Goal: Task Accomplishment & Management: Manage account settings

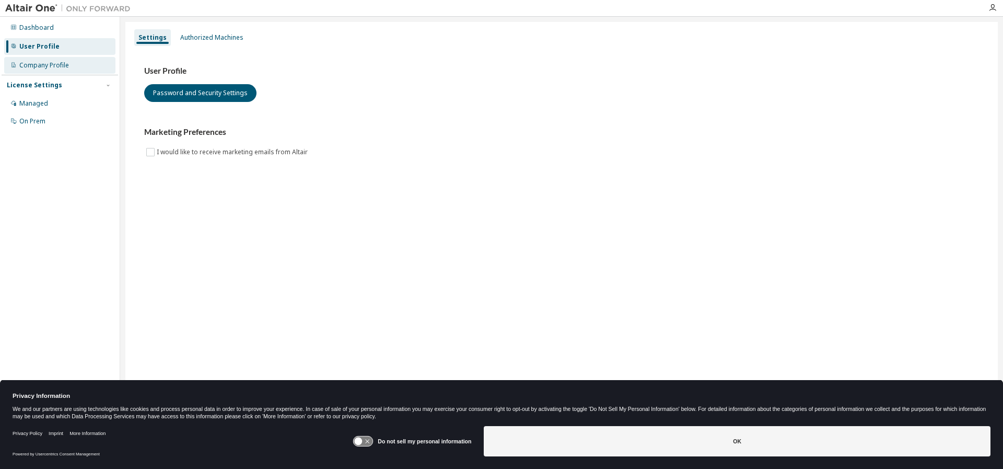
click at [60, 67] on div "Company Profile" at bounding box center [44, 65] width 50 height 8
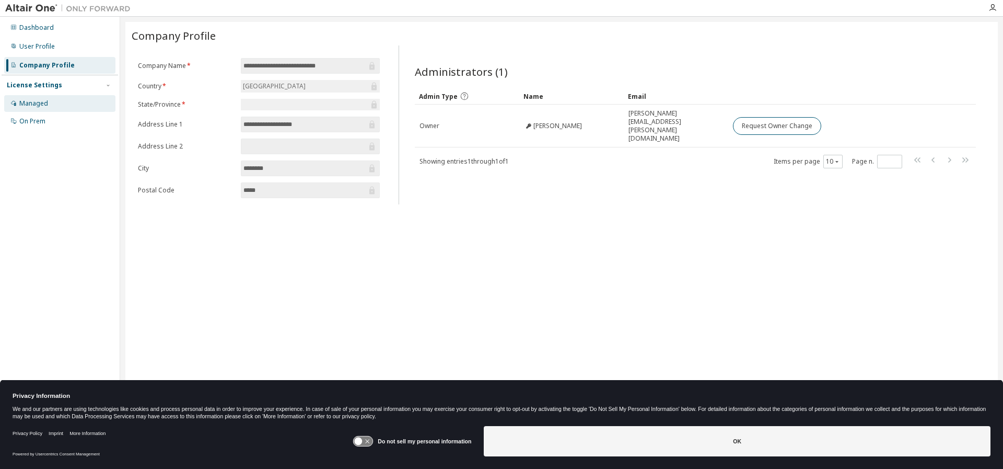
click at [34, 104] on div "Managed" at bounding box center [33, 103] width 29 height 8
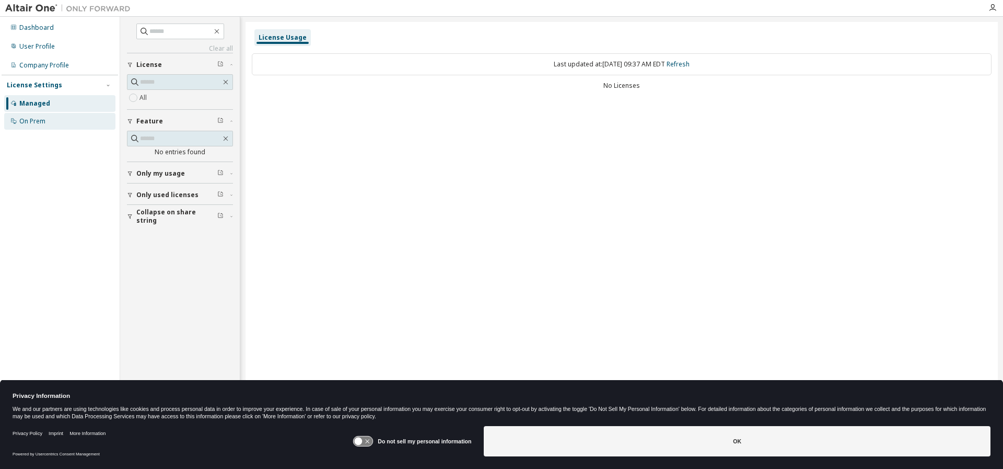
click at [40, 123] on div "On Prem" at bounding box center [32, 121] width 26 height 8
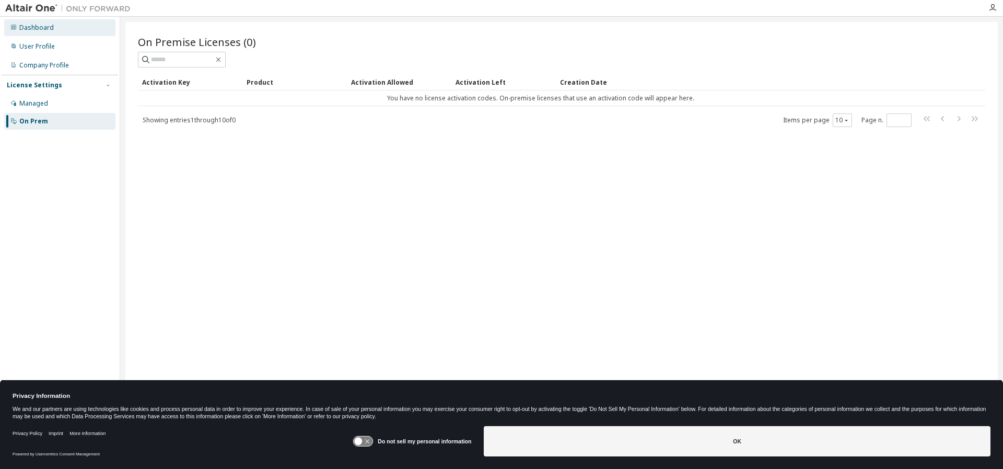
click at [34, 30] on div "Dashboard" at bounding box center [36, 28] width 34 height 8
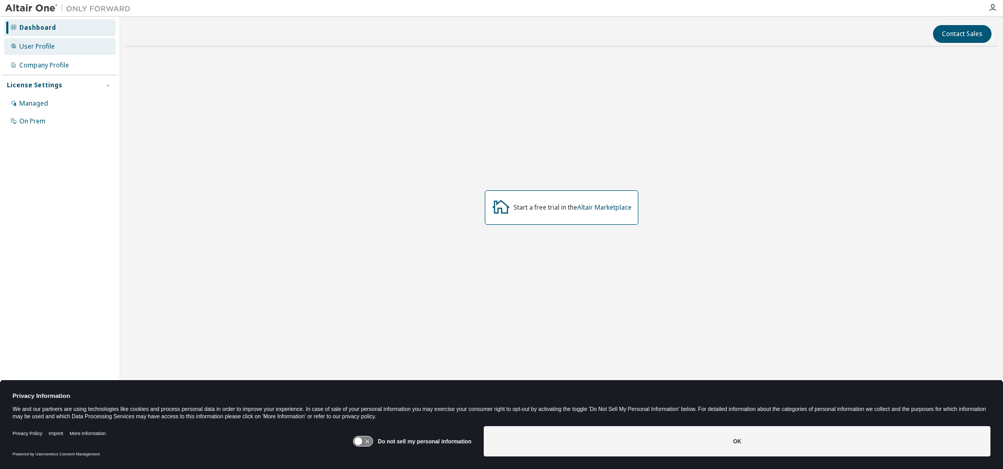
click at [35, 54] on div "User Profile" at bounding box center [59, 46] width 111 height 17
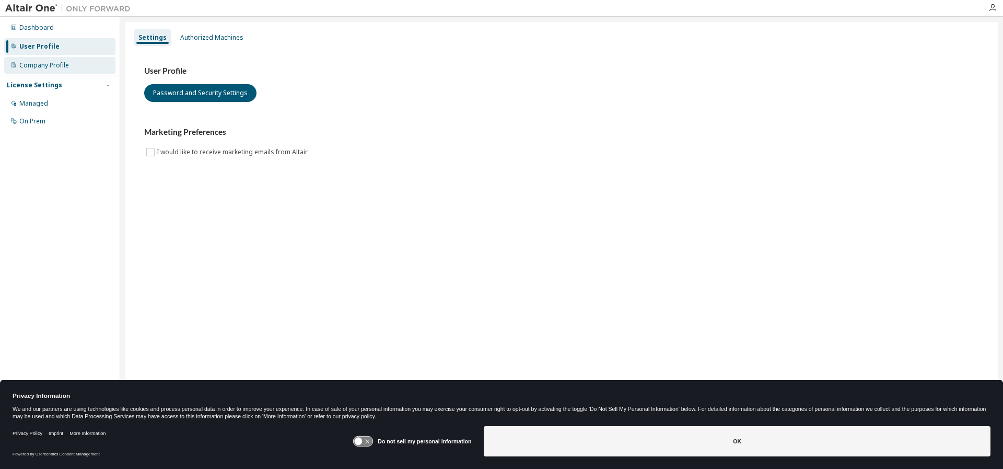
click at [42, 65] on div "Company Profile" at bounding box center [44, 65] width 50 height 8
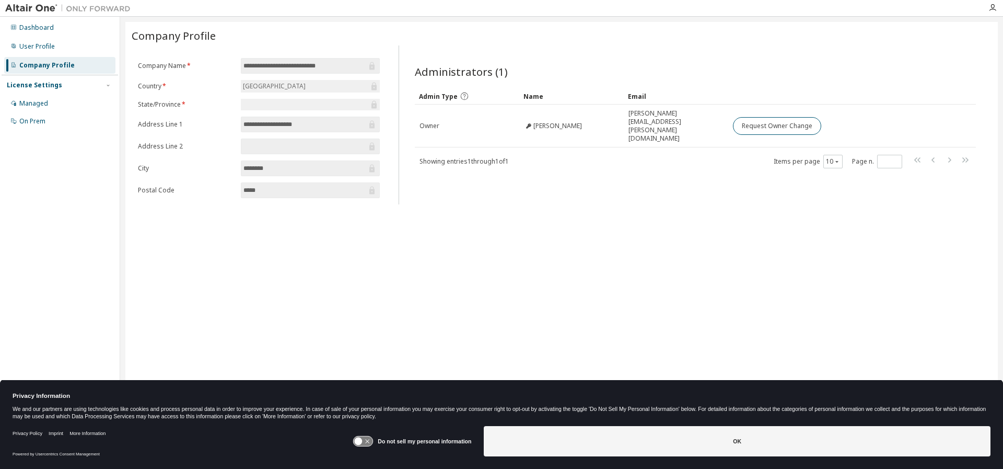
drag, startPoint x: 369, startPoint y: 438, endPoint x: 454, endPoint y: 450, distance: 84.9
click at [369, 439] on icon at bounding box center [363, 441] width 19 height 10
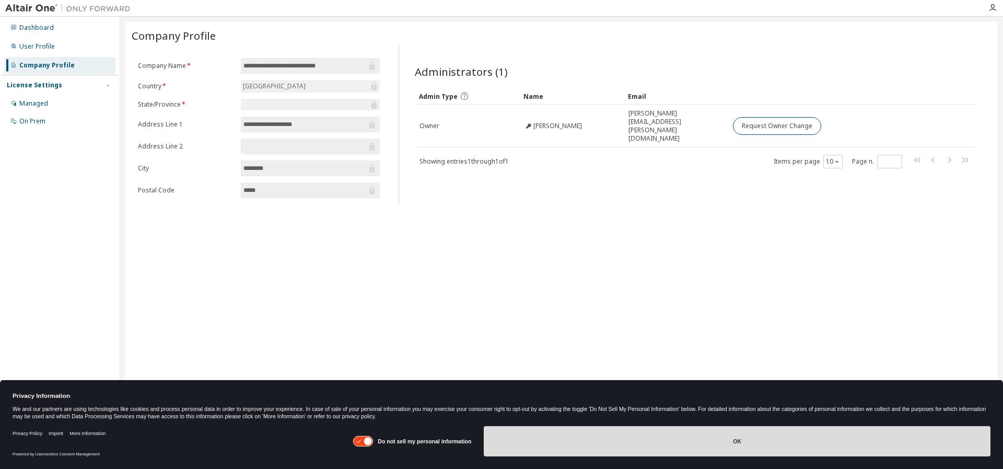
click at [528, 448] on button "OK" at bounding box center [737, 441] width 507 height 30
